Goal: Transaction & Acquisition: Purchase product/service

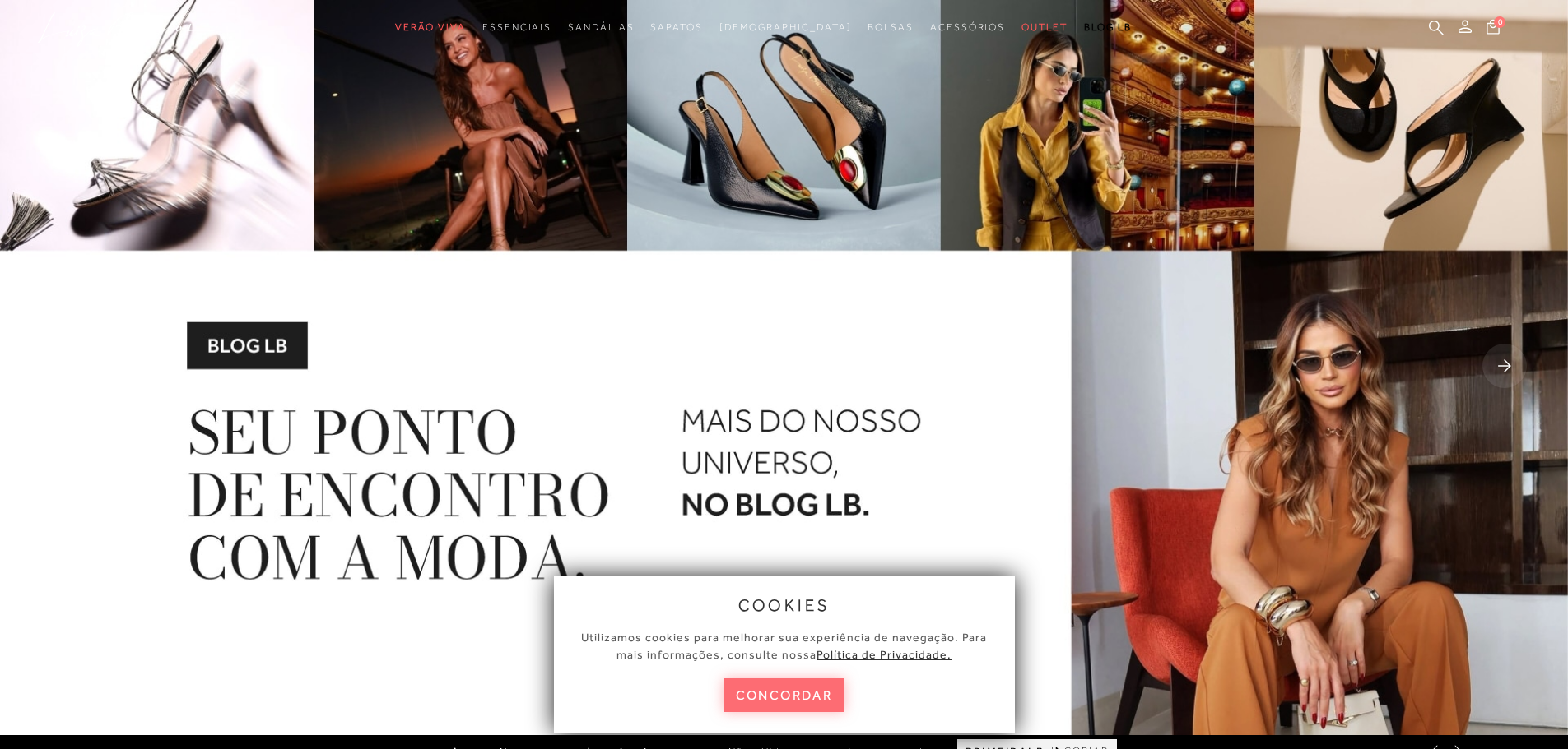
click at [798, 699] on button "concordar" at bounding box center [784, 695] width 122 height 34
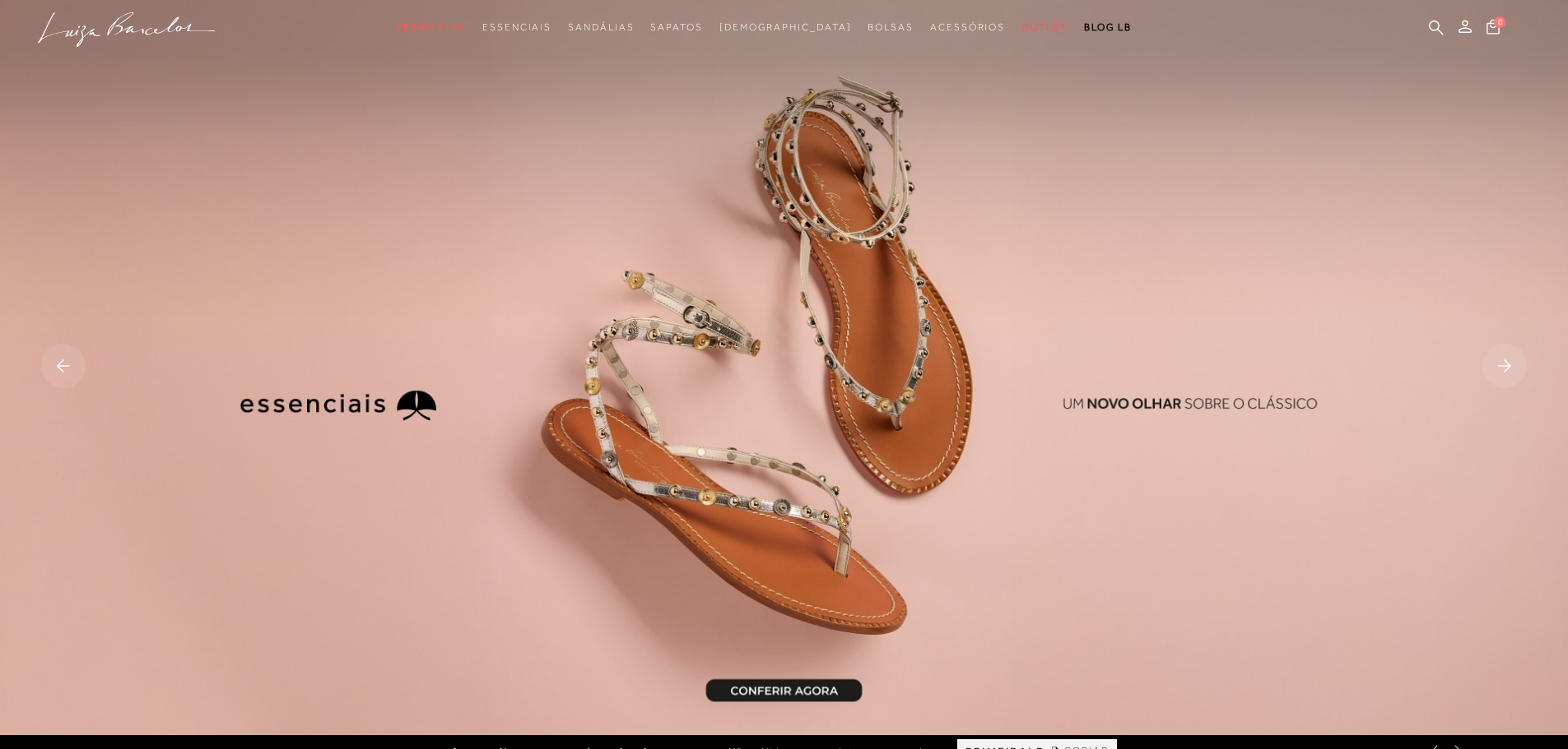
click at [1503, 366] on icon at bounding box center [1505, 365] width 14 height 13
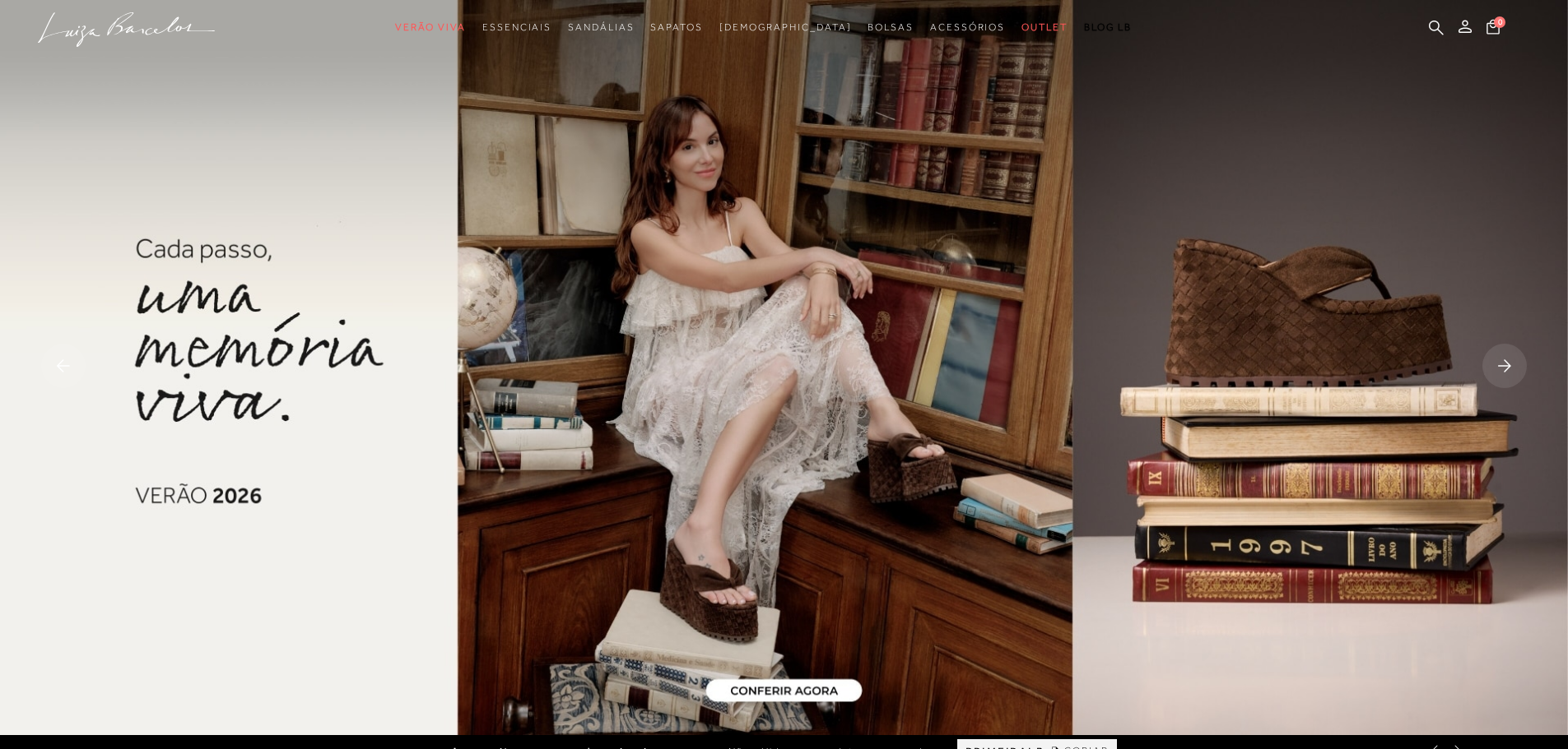
click at [1503, 366] on icon at bounding box center [1505, 365] width 14 height 13
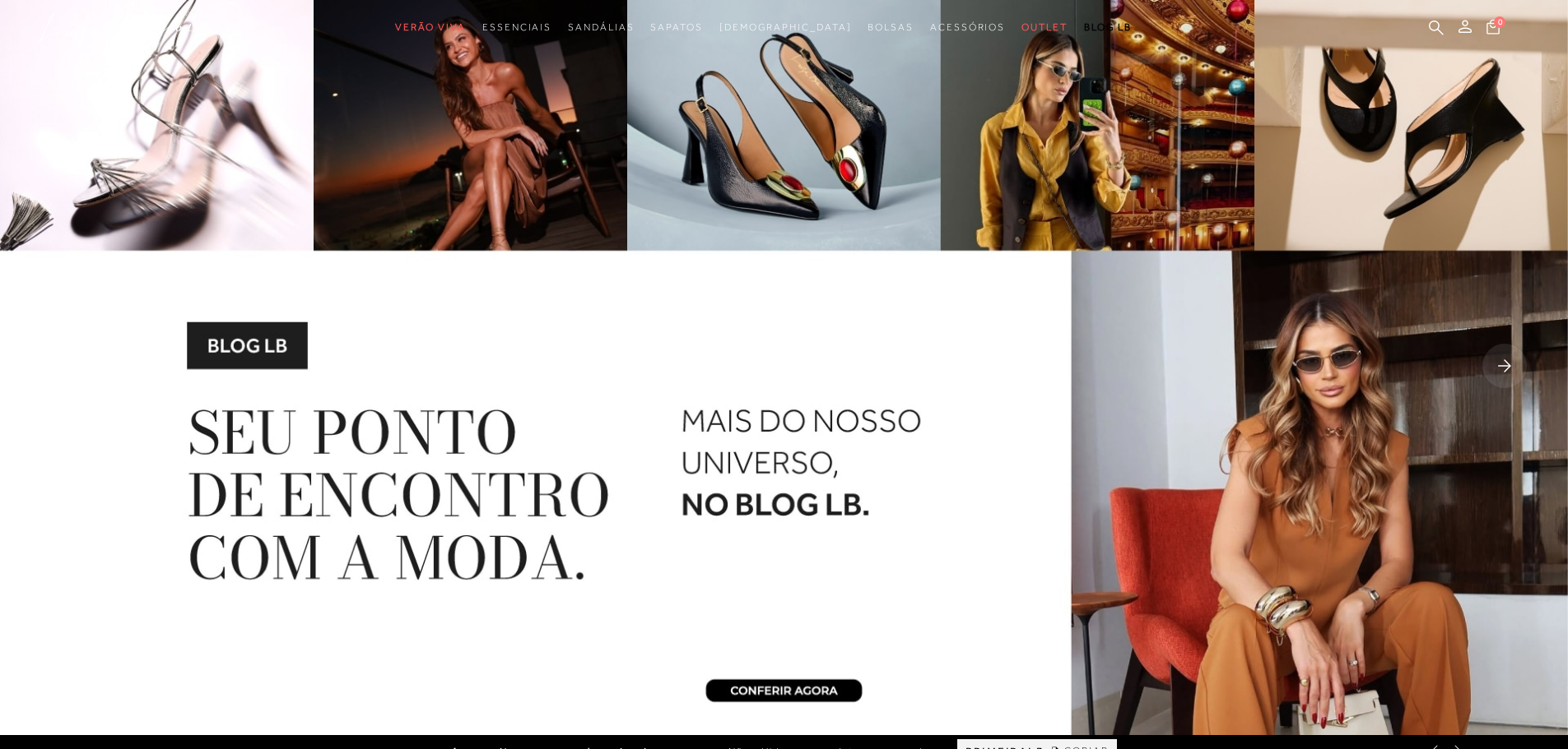
click at [1503, 366] on icon at bounding box center [1505, 365] width 14 height 13
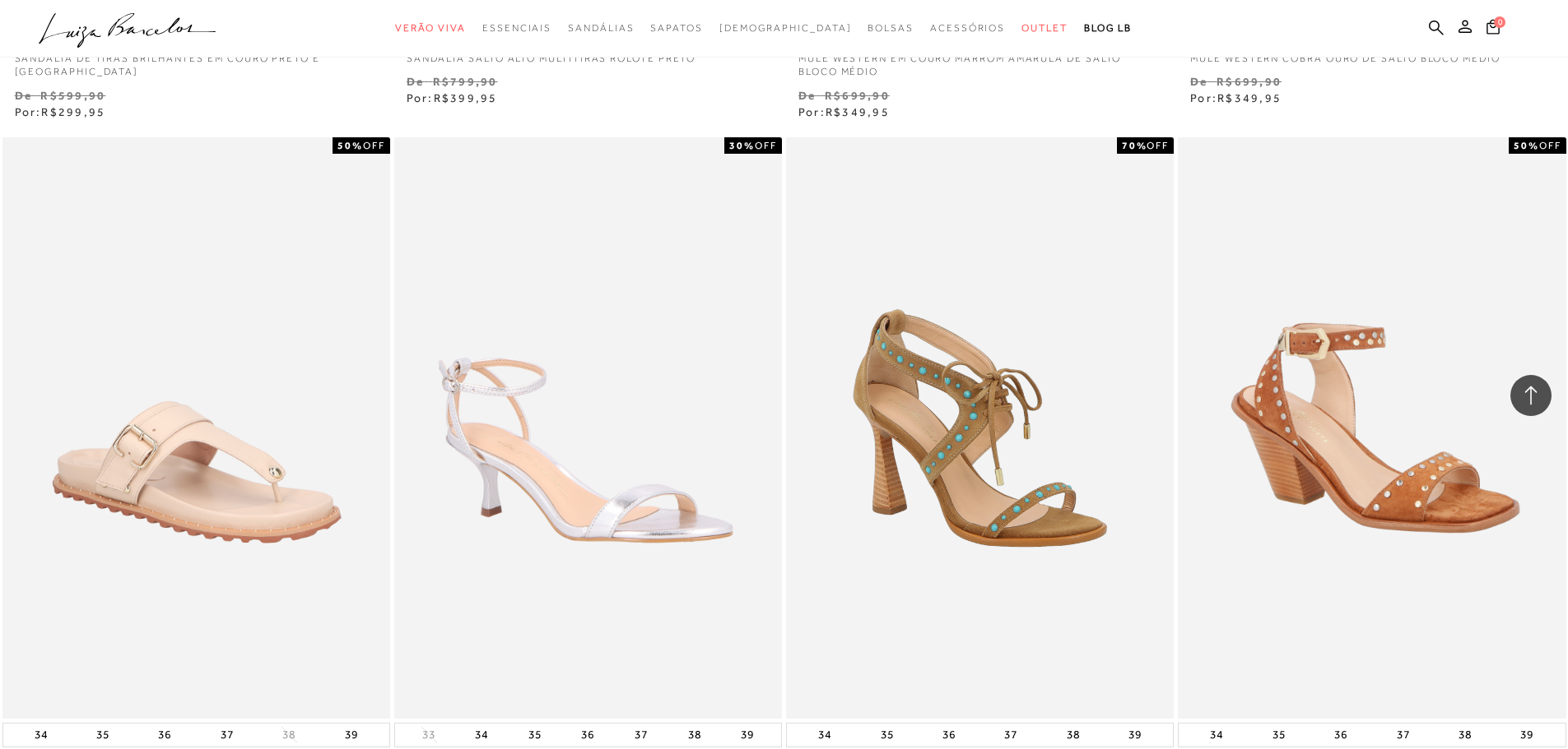
scroll to position [1562, 0]
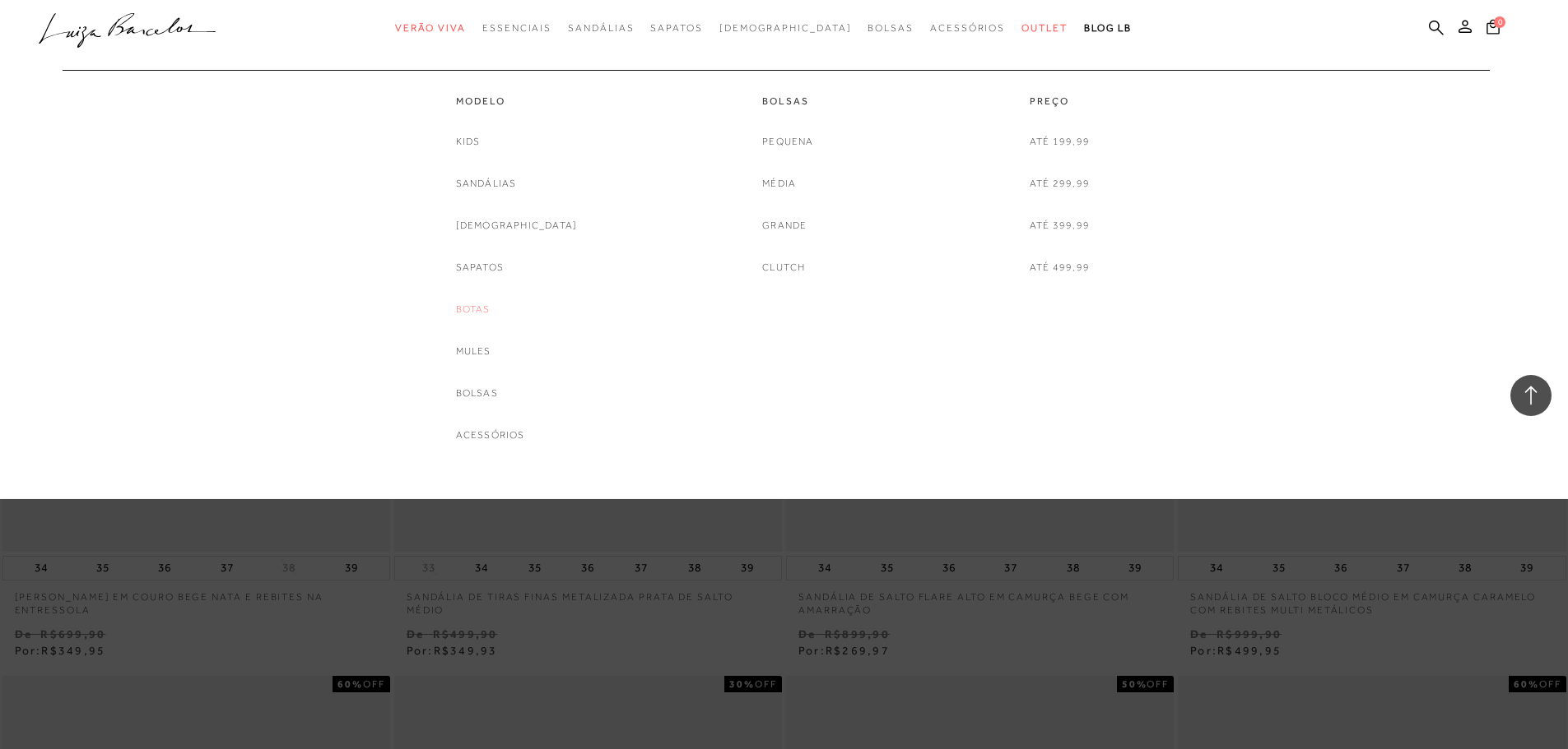
click at [491, 309] on link "Botas" at bounding box center [473, 309] width 35 height 18
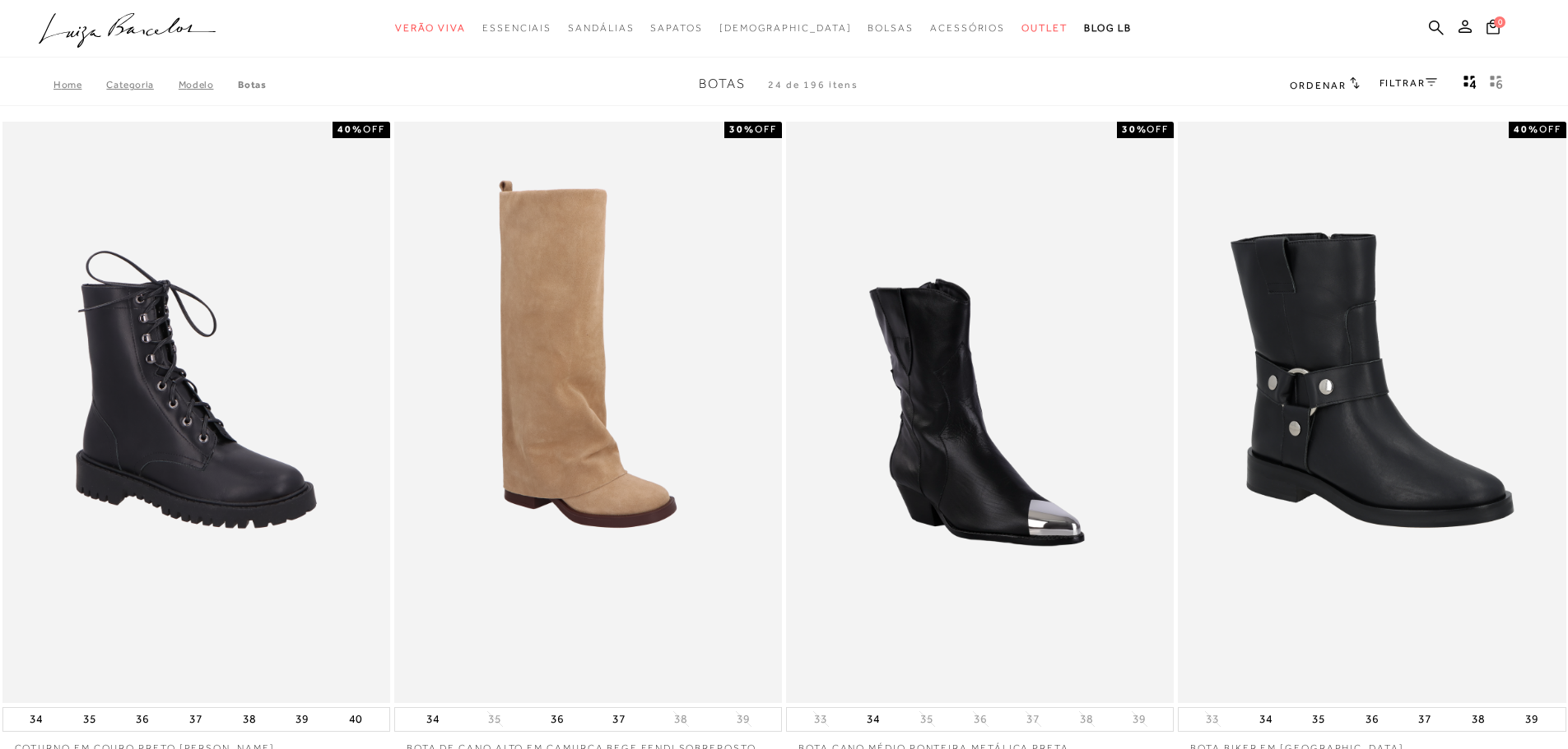
click at [1407, 81] on link "FILTRAR" at bounding box center [1407, 83] width 57 height 12
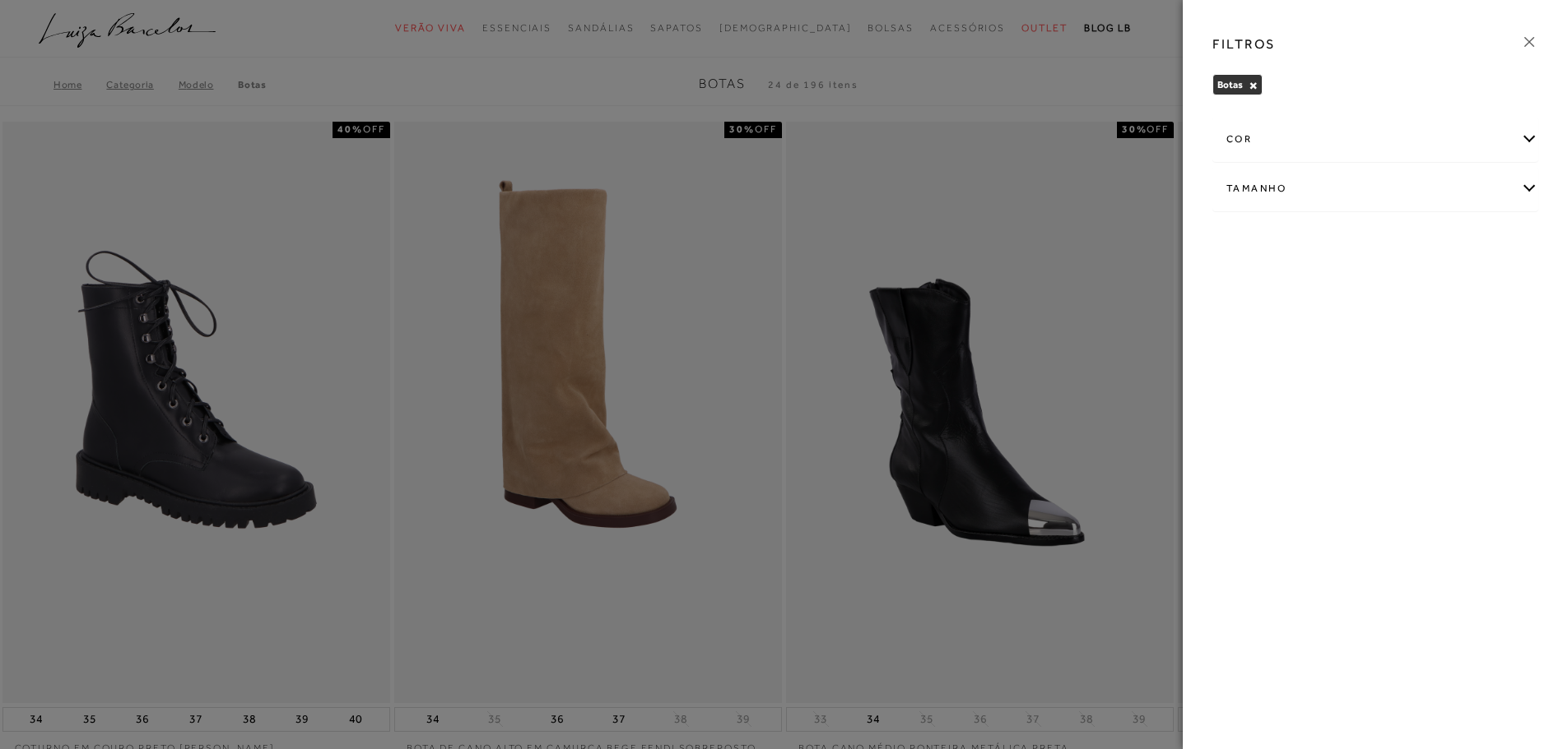
click at [1527, 185] on div "Tamanho" at bounding box center [1374, 189] width 324 height 44
click at [1389, 242] on span "36" at bounding box center [1377, 241] width 24 height 13
click at [1377, 242] on input "36" at bounding box center [1368, 244] width 17 height 17
checkbox input "true"
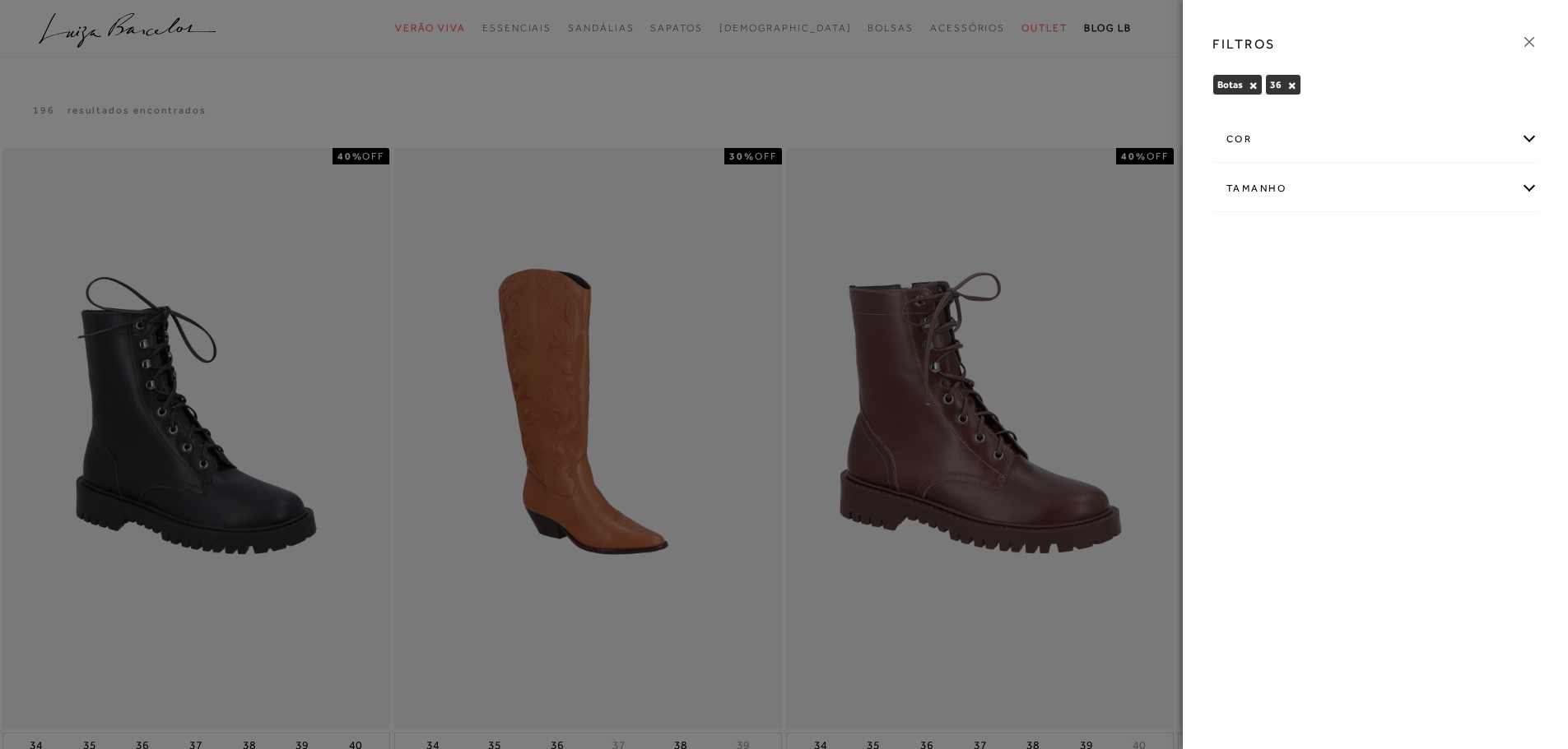
click at [1530, 45] on icon at bounding box center [1528, 42] width 18 height 18
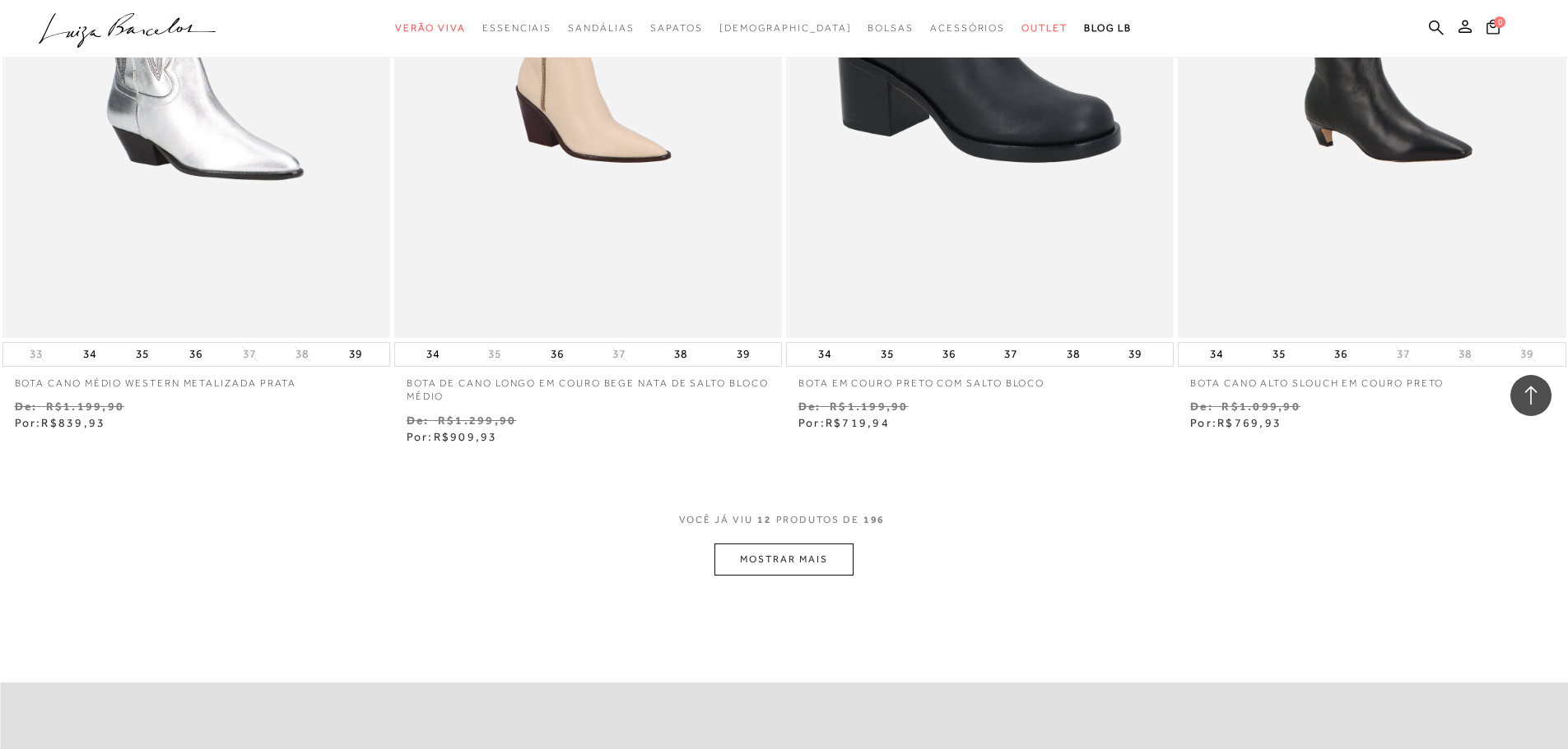
scroll to position [1809, 0]
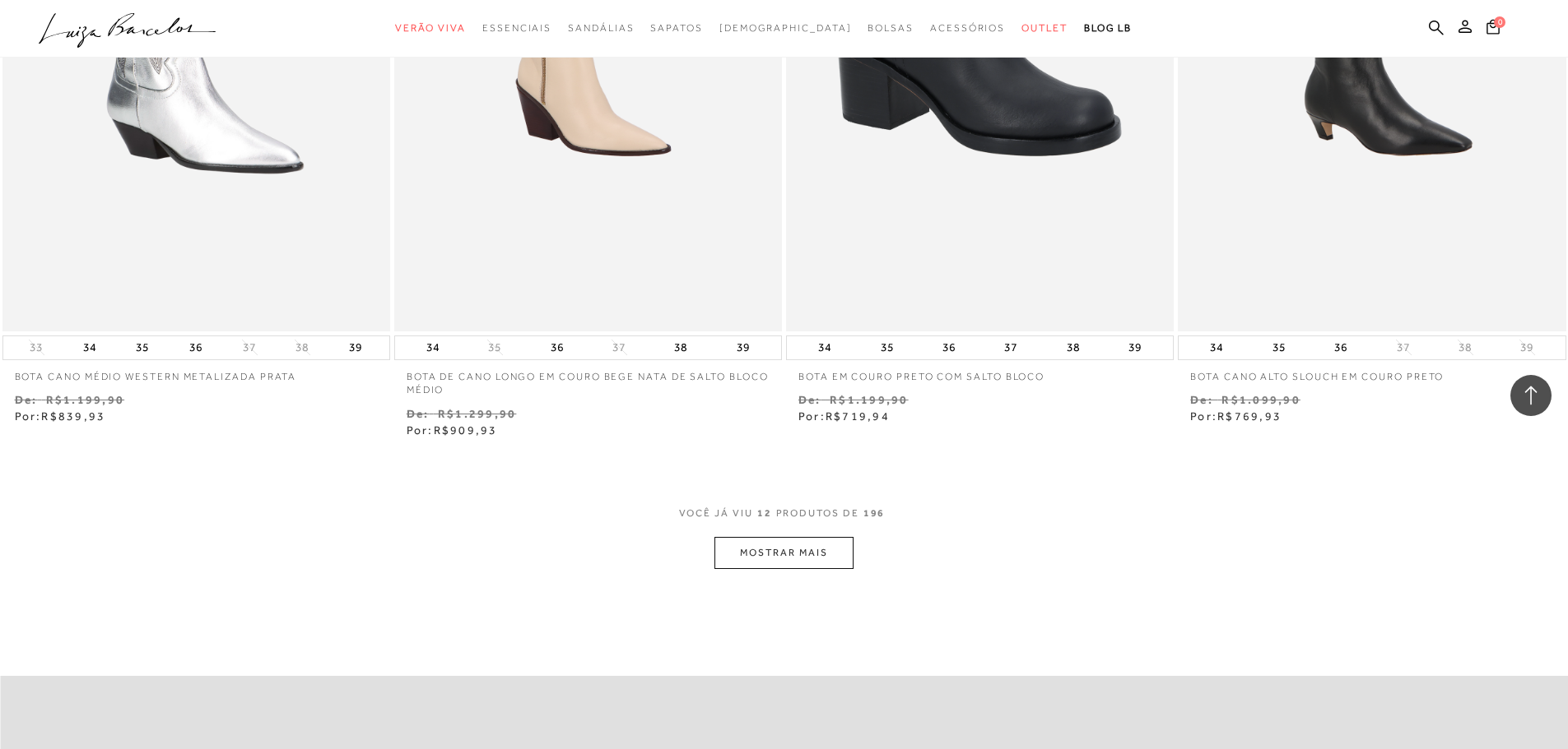
click at [774, 552] on button "MOSTRAR MAIS" at bounding box center [784, 553] width 138 height 32
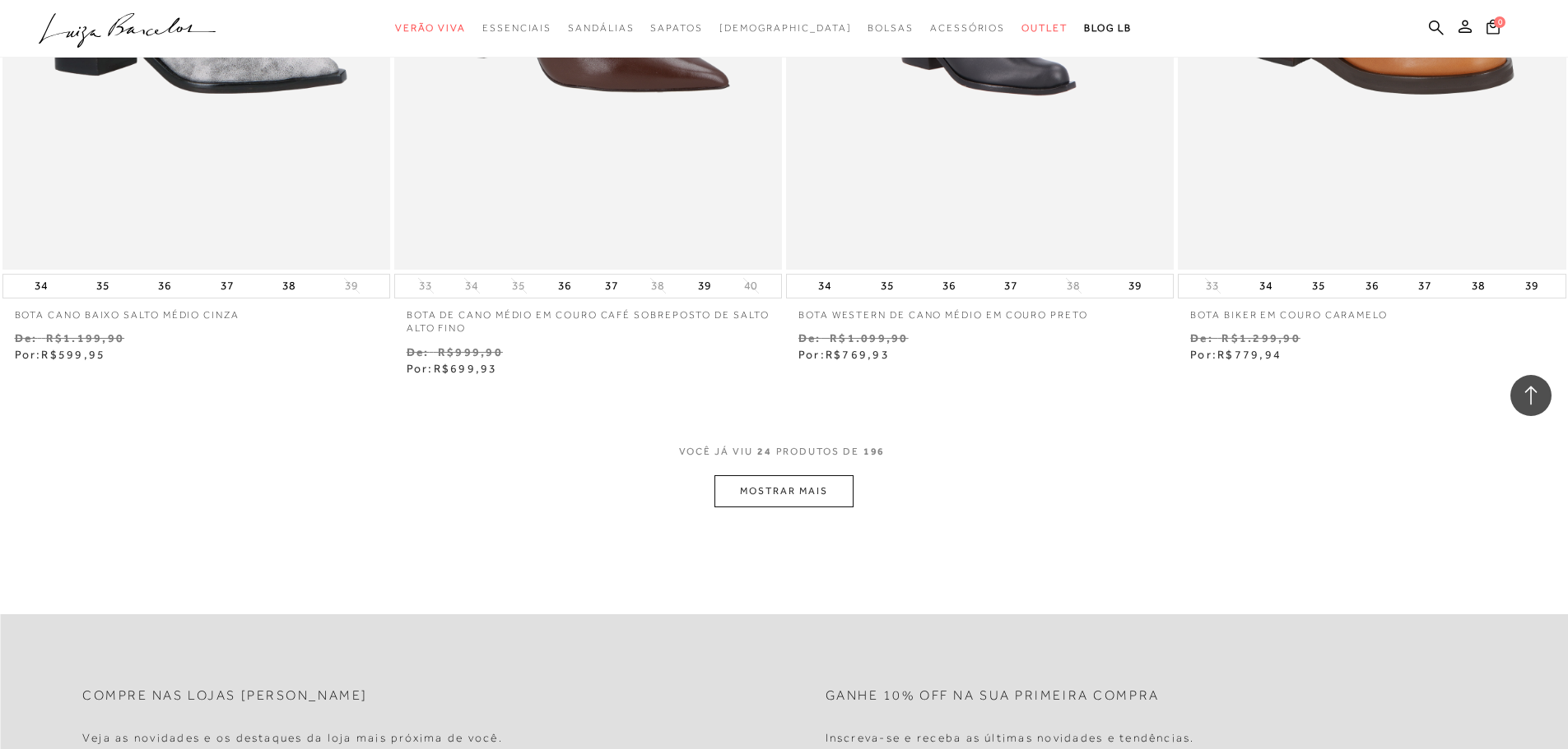
scroll to position [4030, 0]
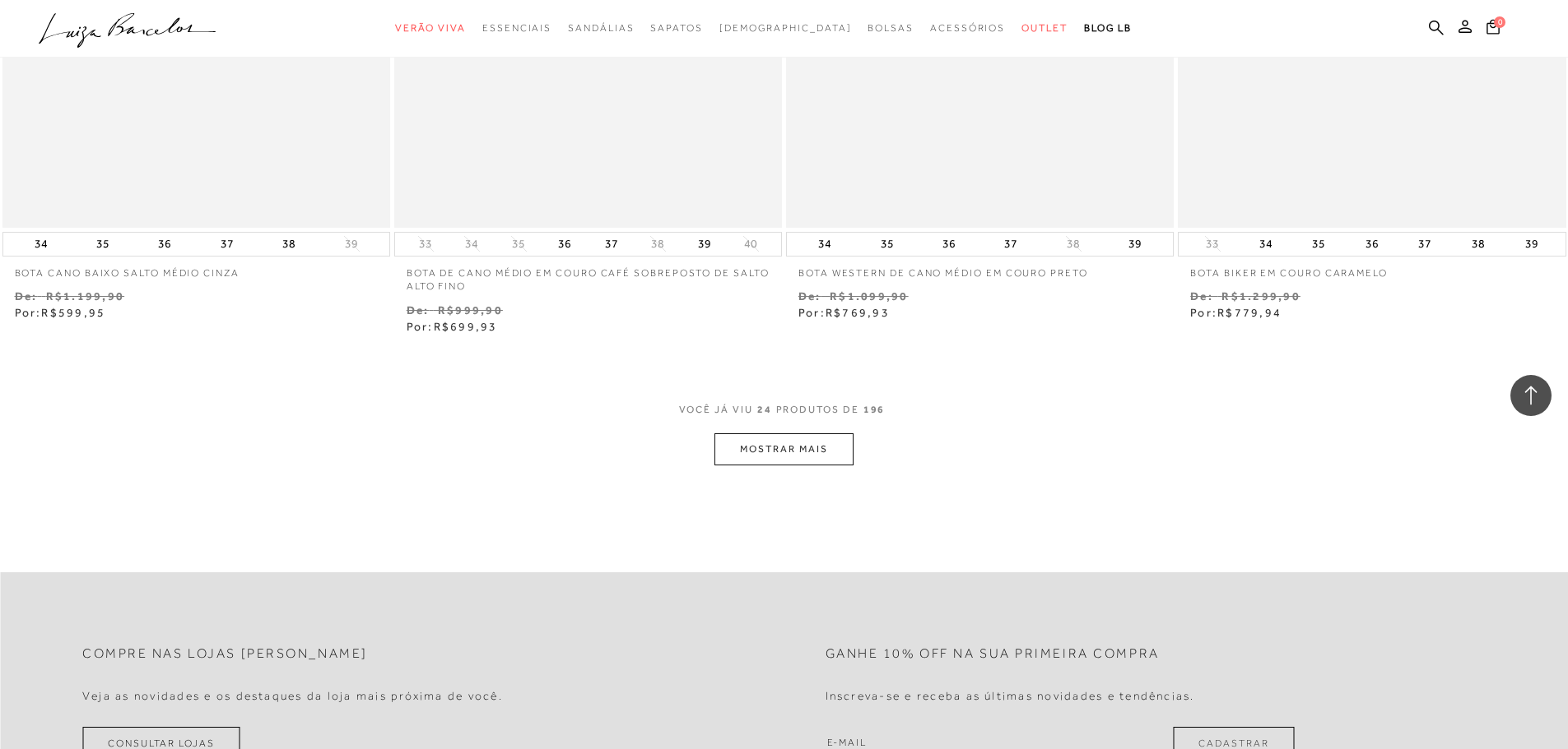
click at [790, 452] on button "MOSTRAR MAIS" at bounding box center [784, 449] width 138 height 32
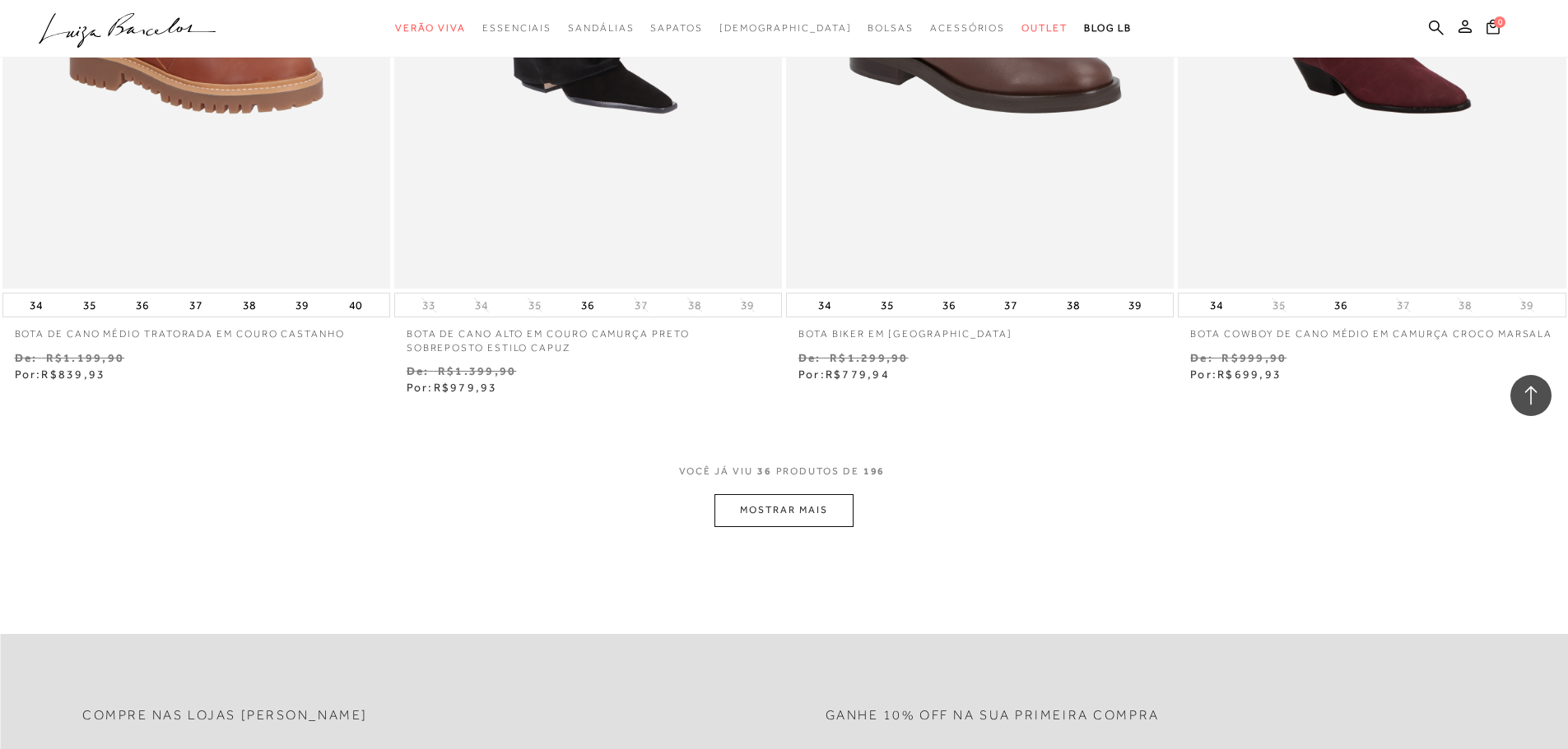
scroll to position [6250, 0]
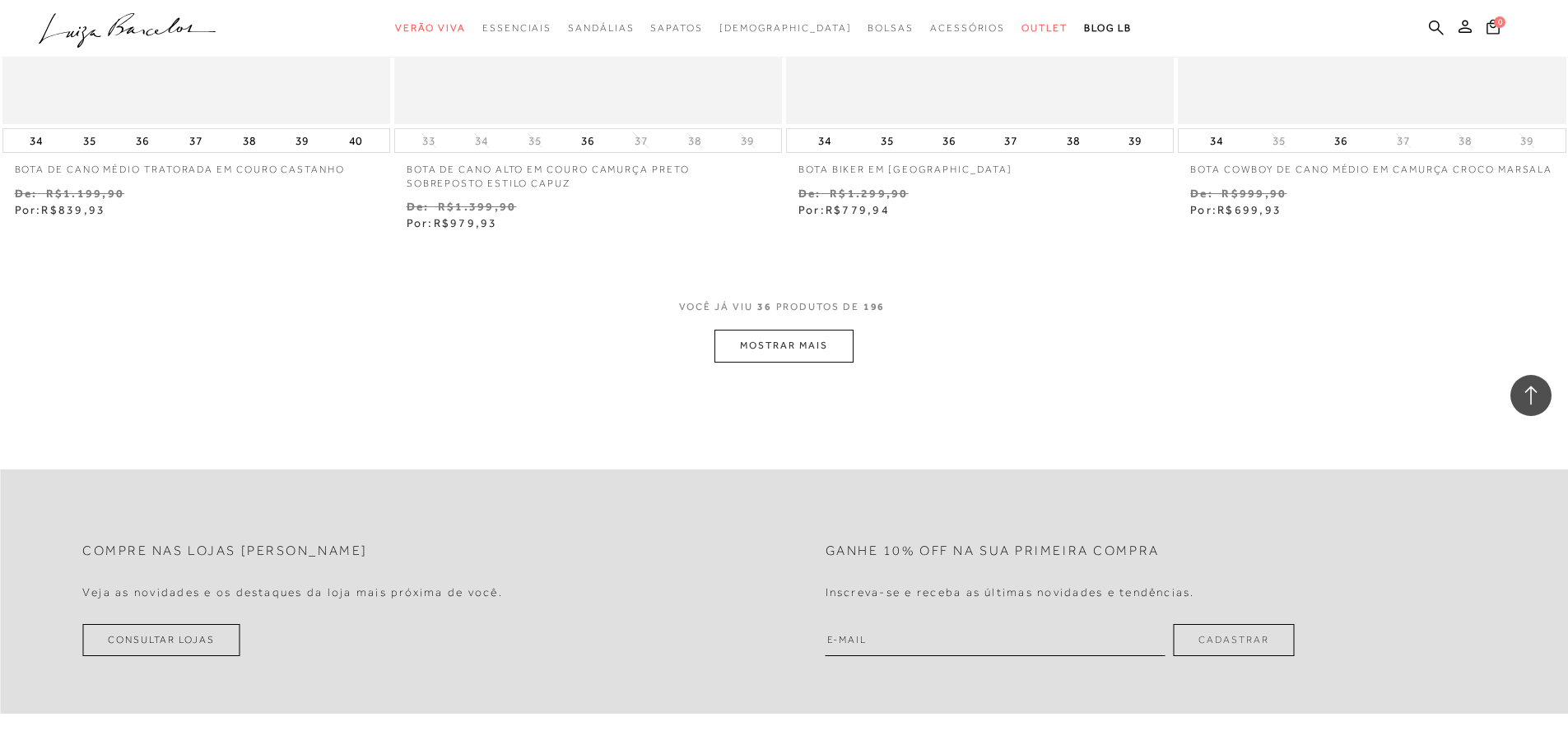
click at [780, 345] on button "MOSTRAR MAIS" at bounding box center [784, 345] width 138 height 32
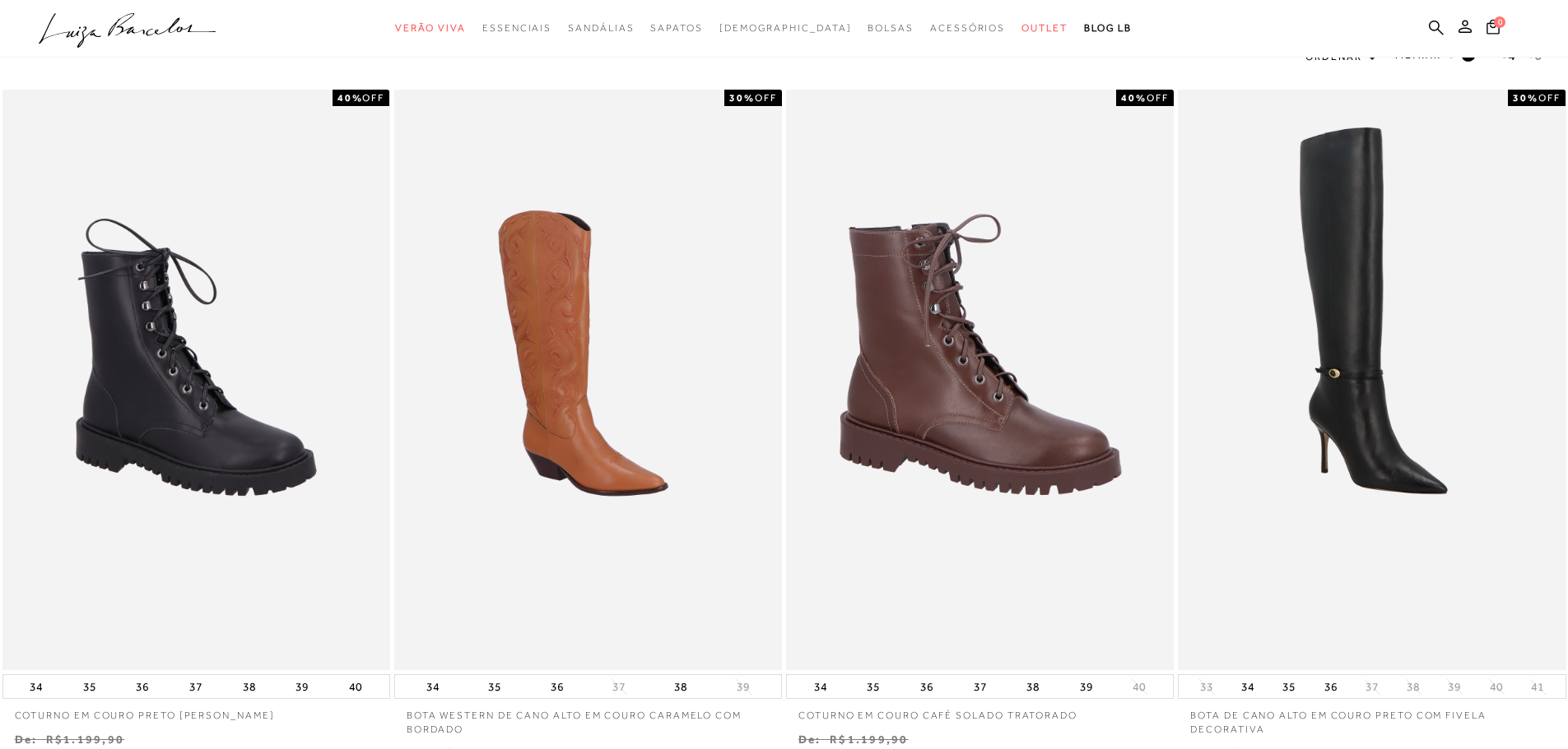
scroll to position [0, 0]
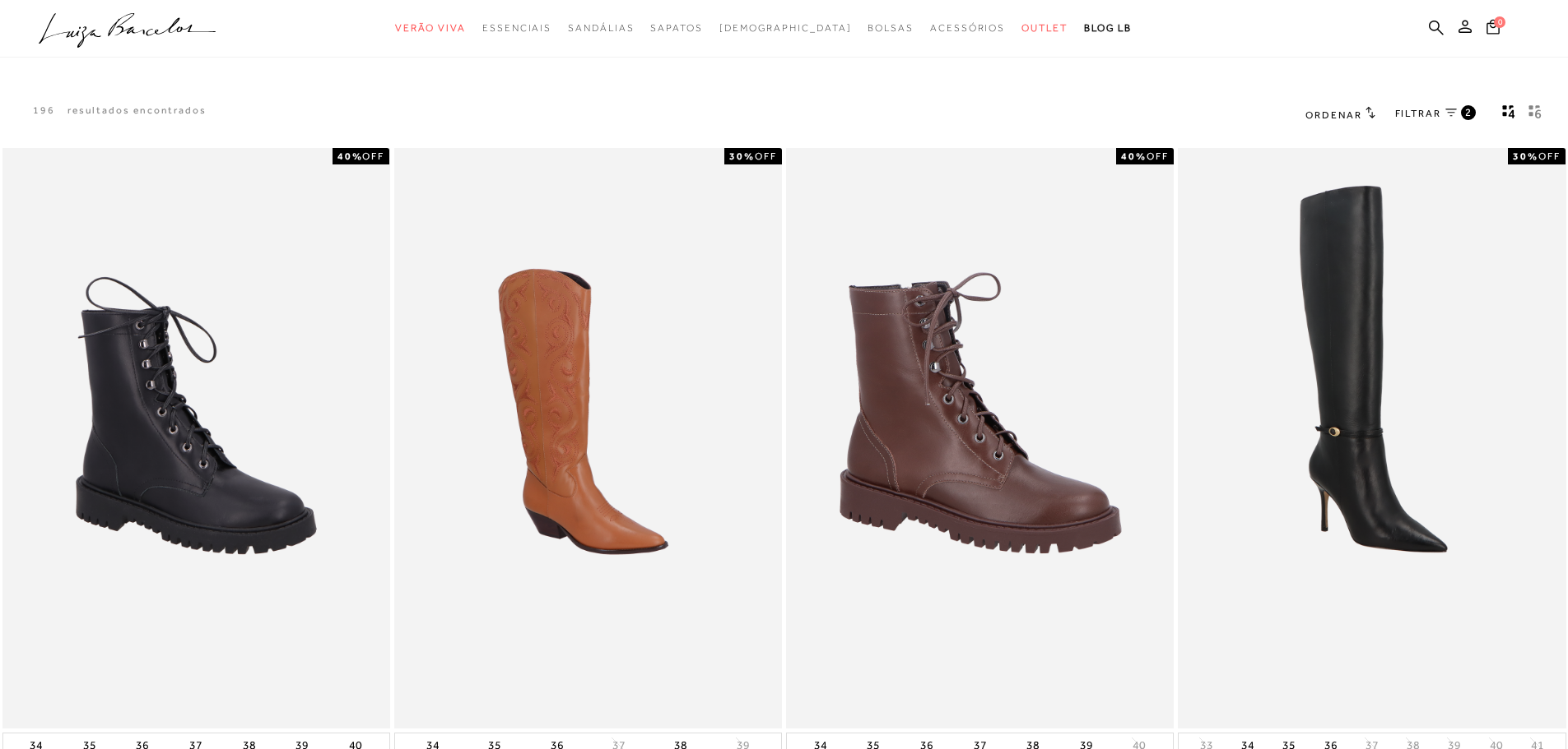
click at [1335, 113] on span "Ordenar" at bounding box center [1332, 115] width 55 height 12
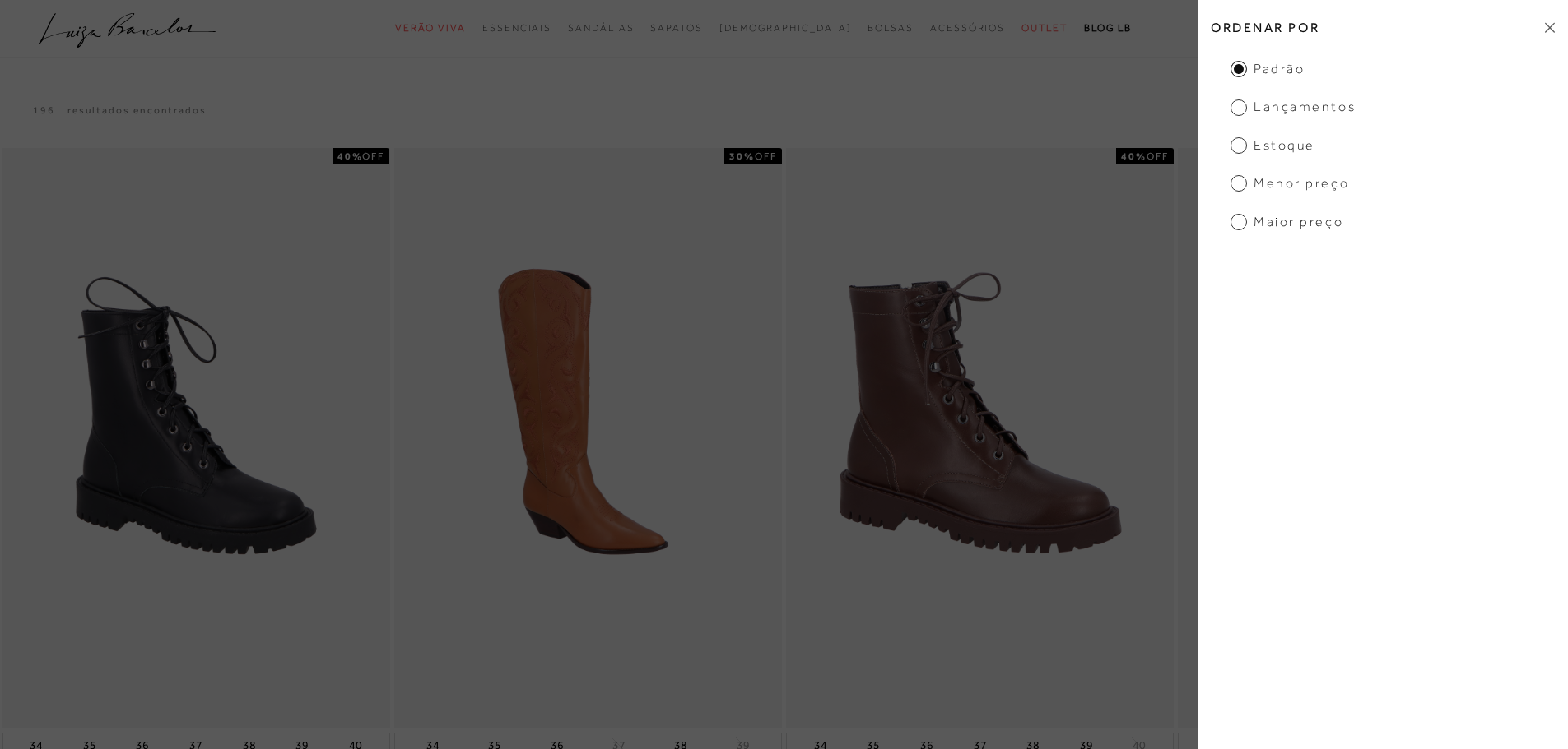
click at [1235, 178] on span "Menor Preço" at bounding box center [1290, 183] width 119 height 18
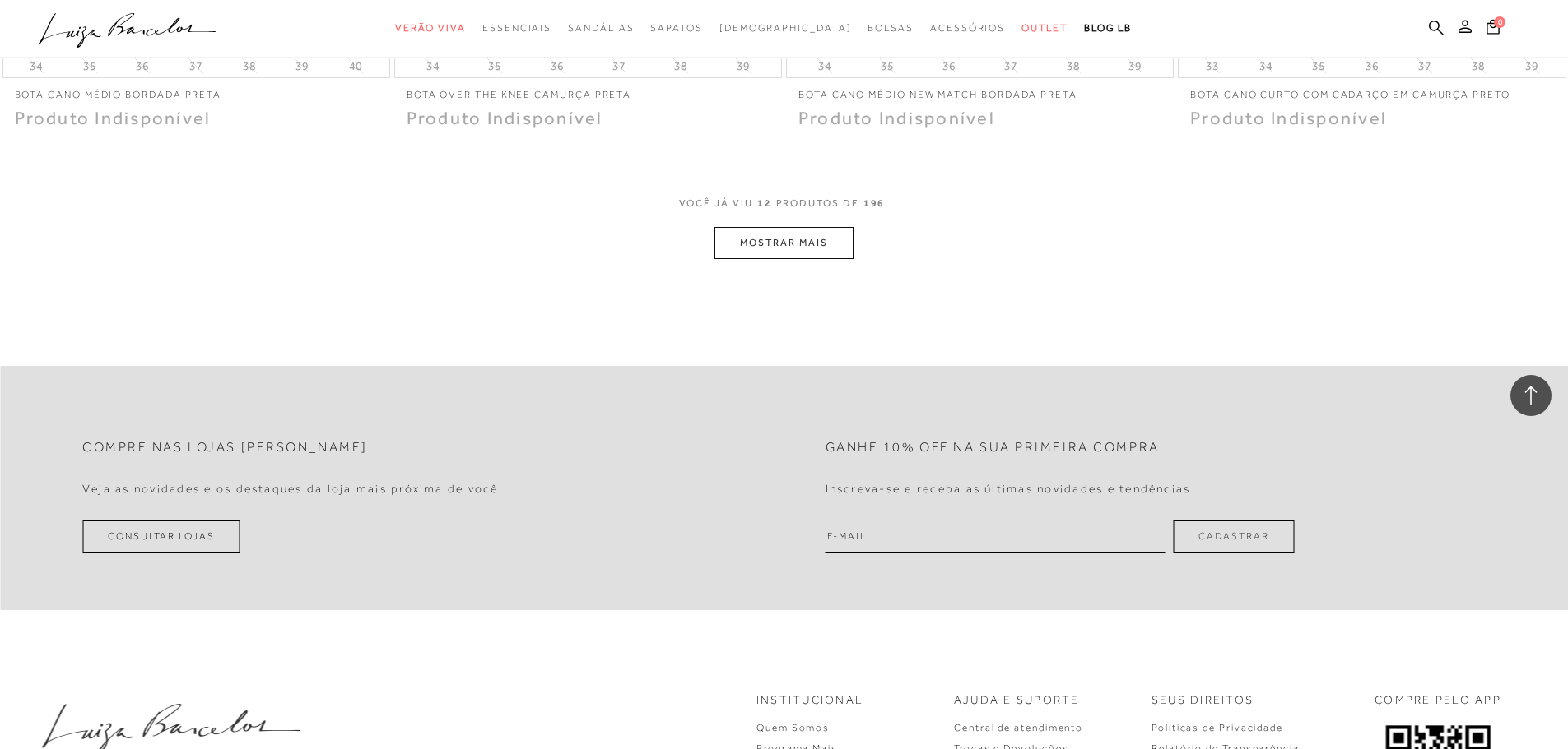
scroll to position [2056, 0]
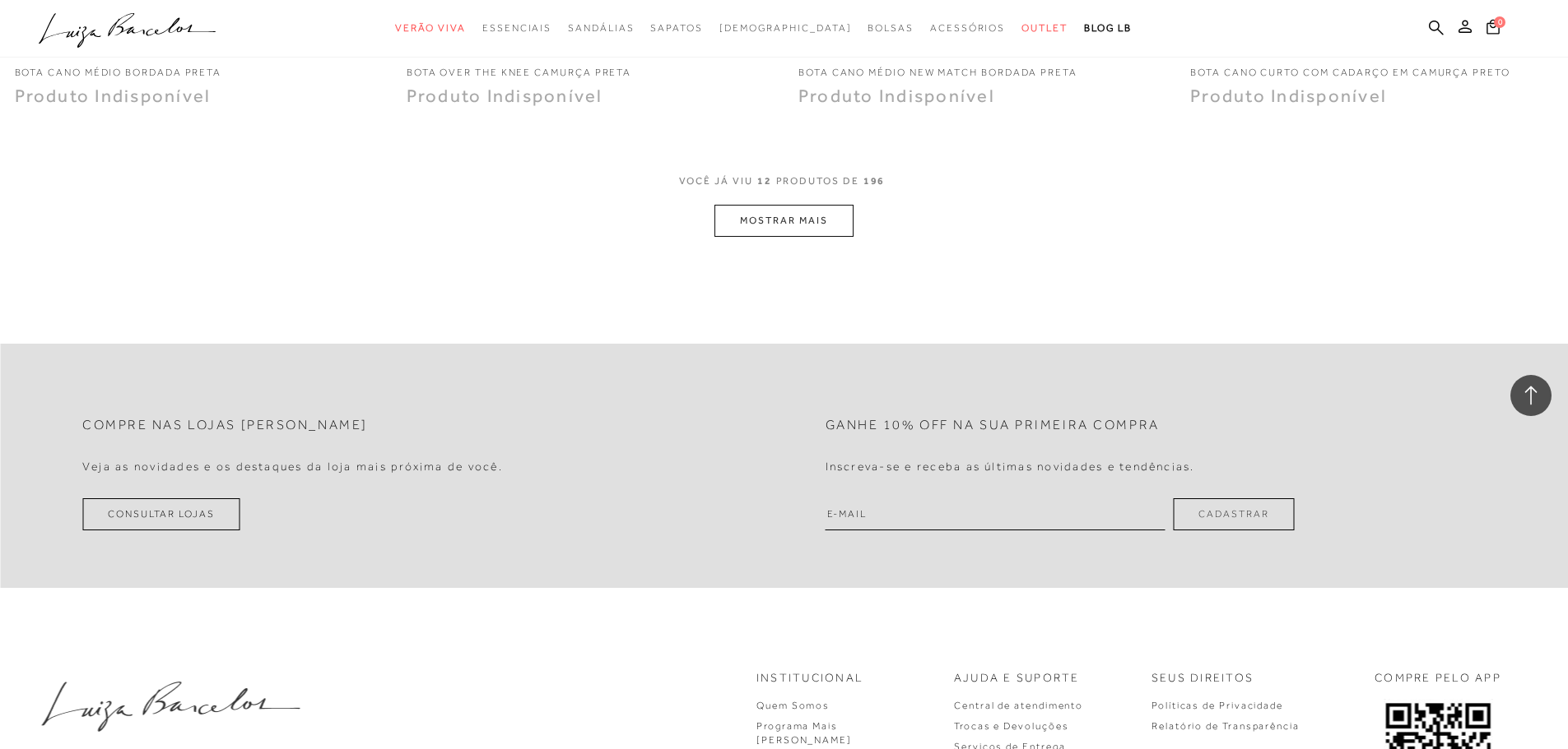
click at [767, 216] on button "MOSTRAR MAIS" at bounding box center [784, 221] width 138 height 32
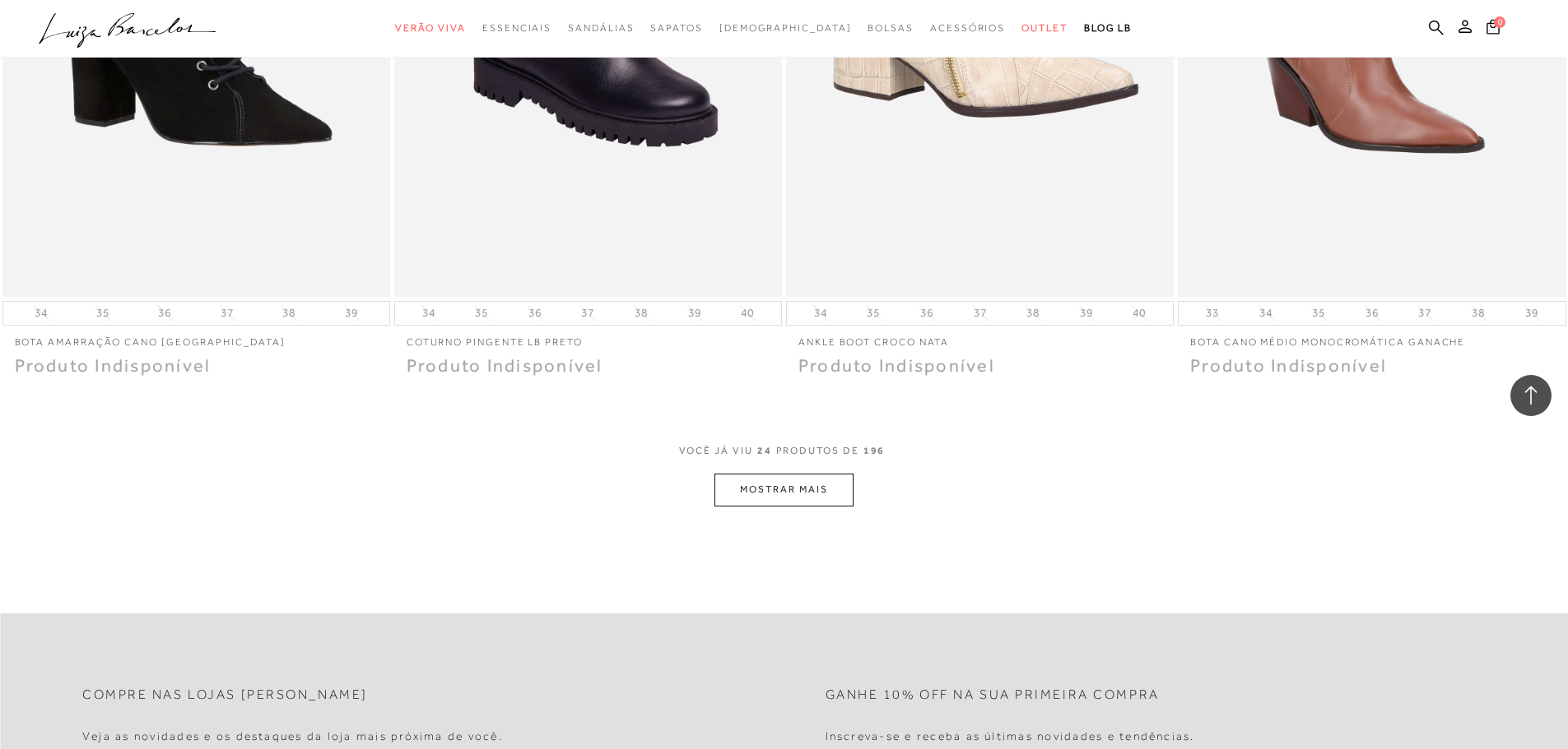
scroll to position [3865, 0]
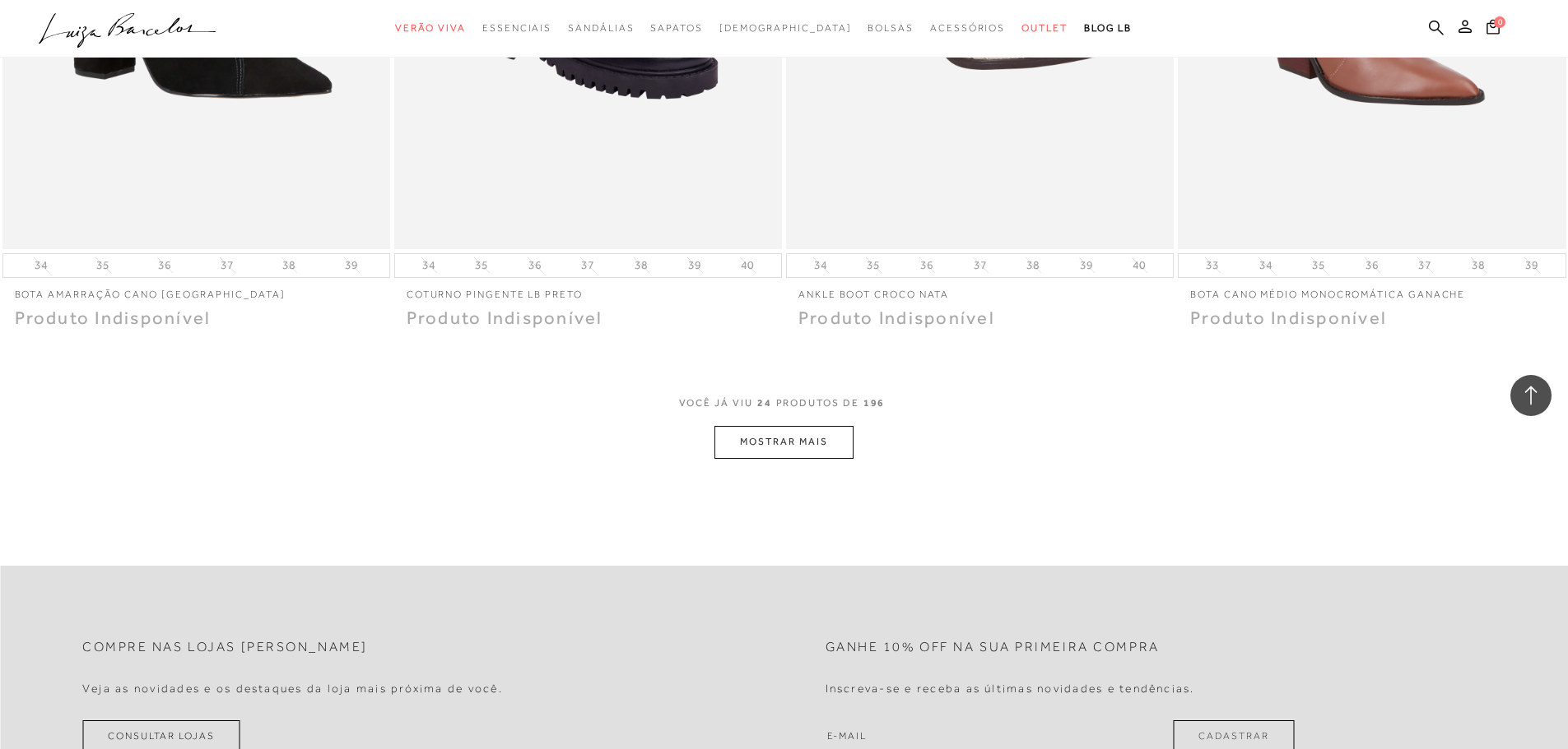
click at [809, 445] on button "MOSTRAR MAIS" at bounding box center [784, 442] width 138 height 32
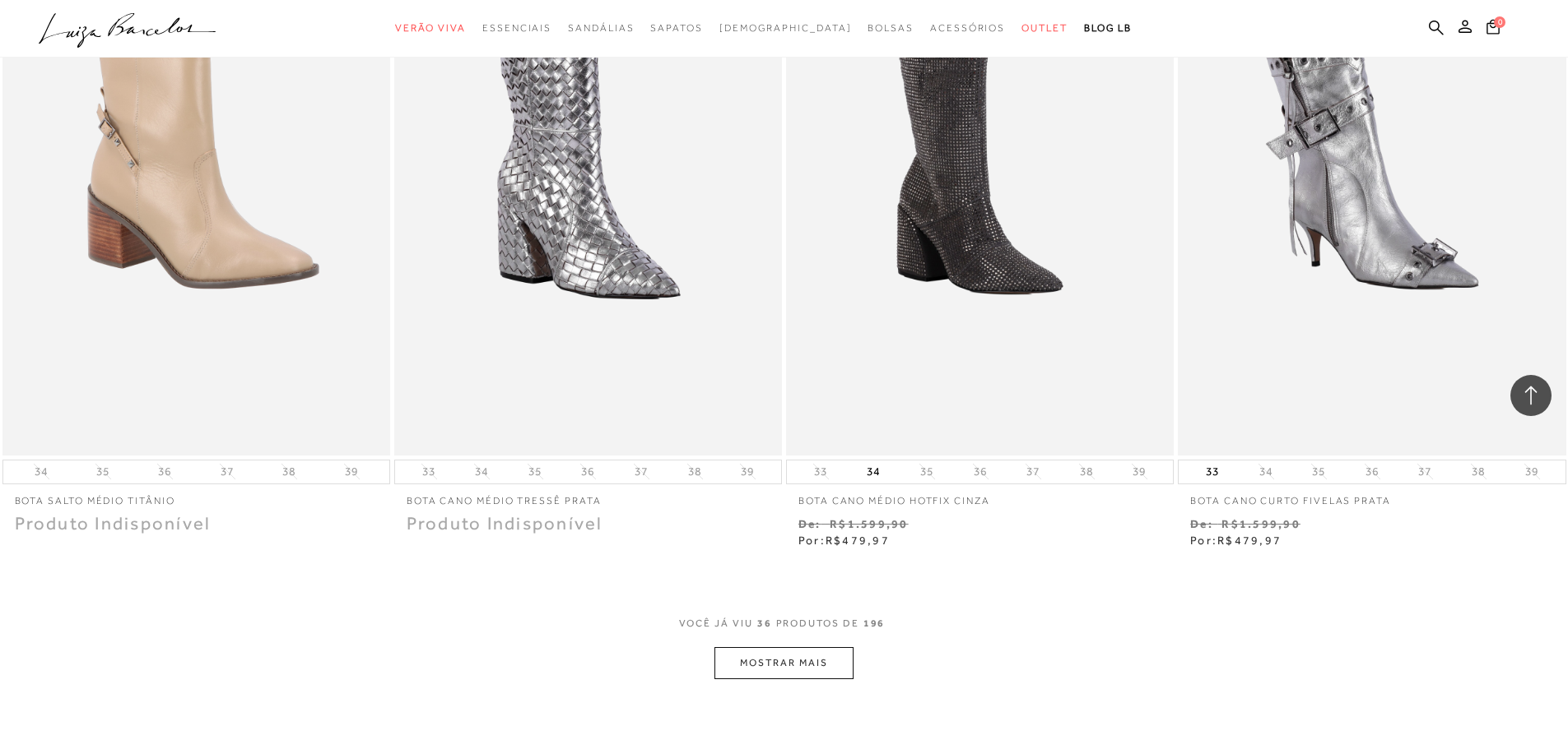
scroll to position [5757, 0]
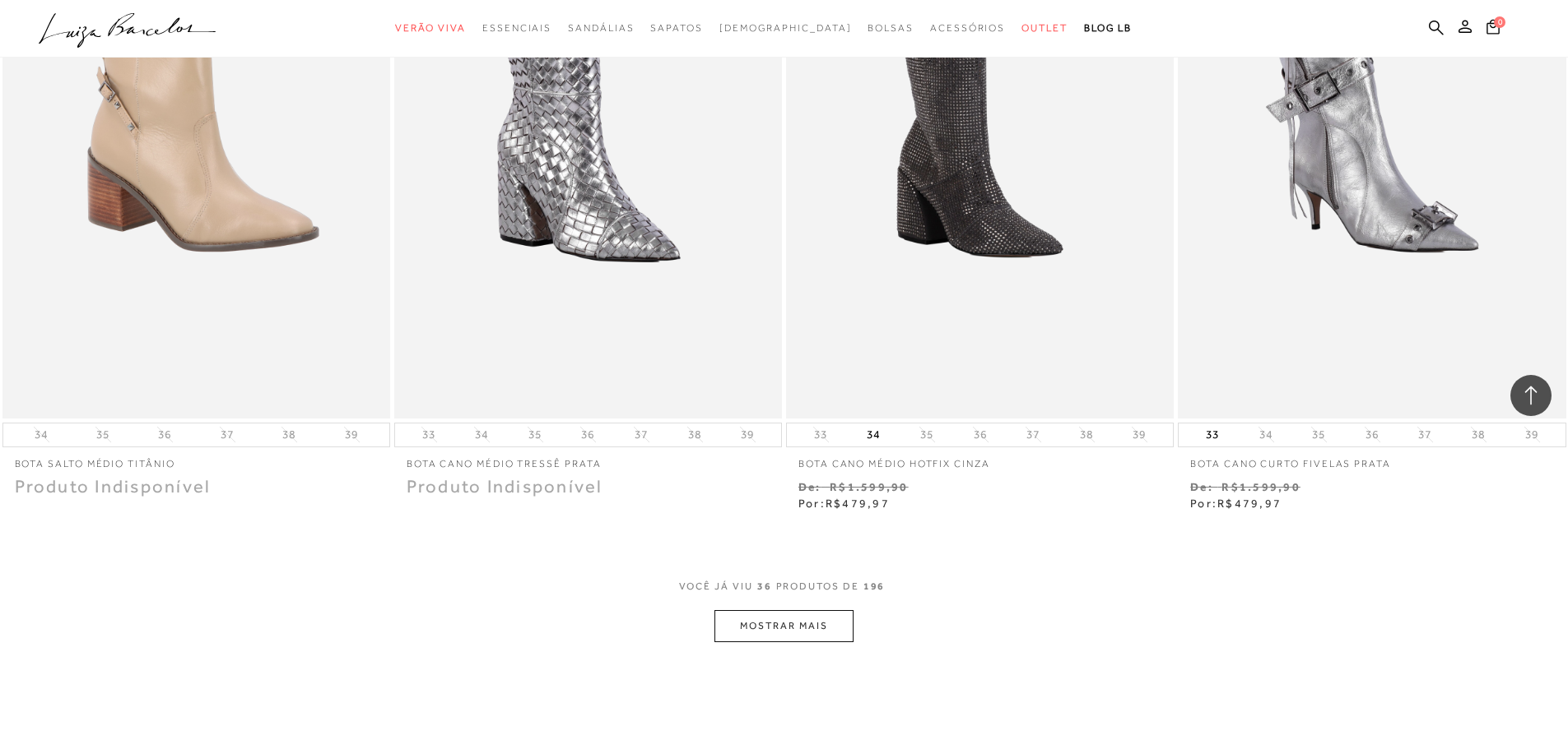
click at [784, 629] on button "MOSTRAR MAIS" at bounding box center [784, 625] width 138 height 32
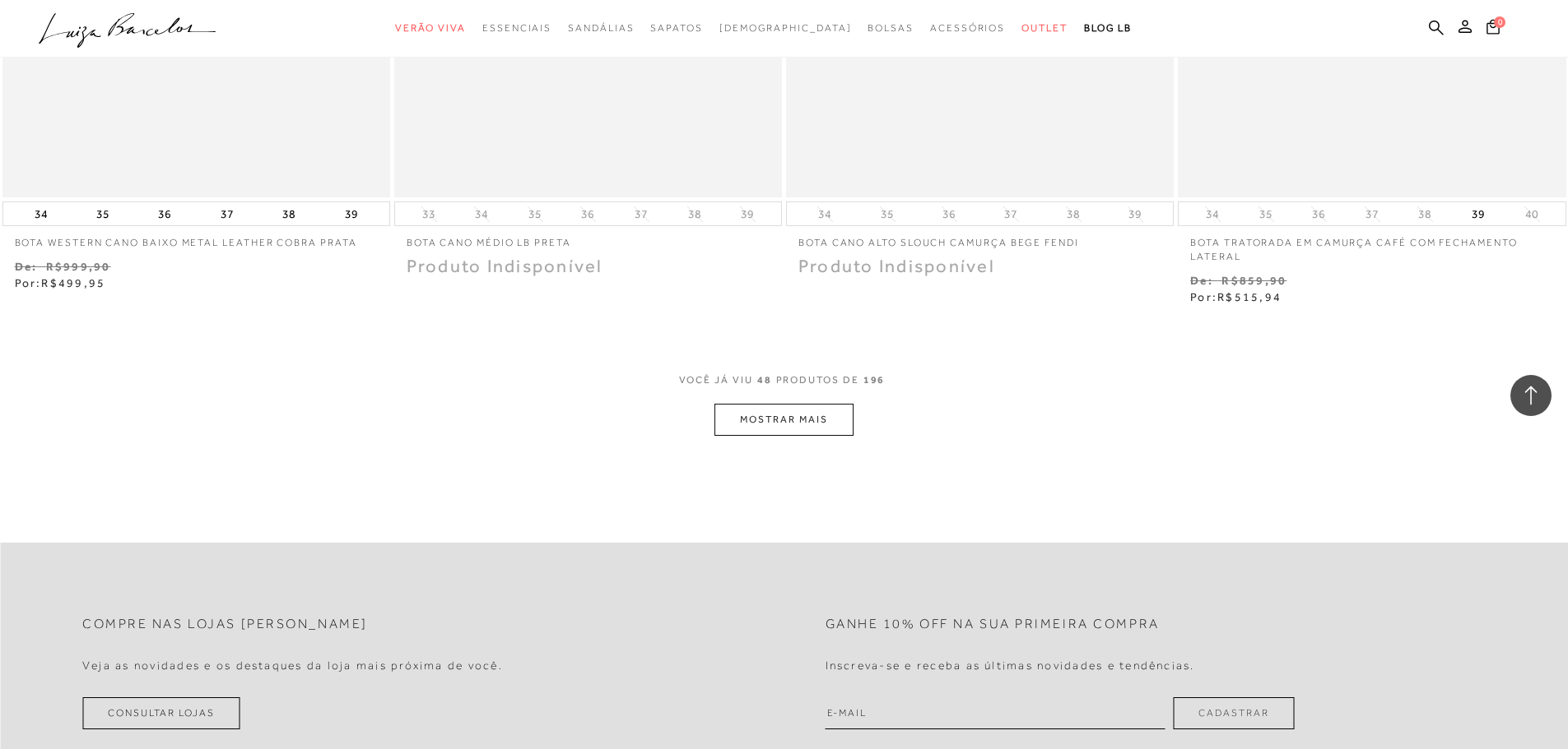
scroll to position [8059, 0]
